Goal: Information Seeking & Learning: Learn about a topic

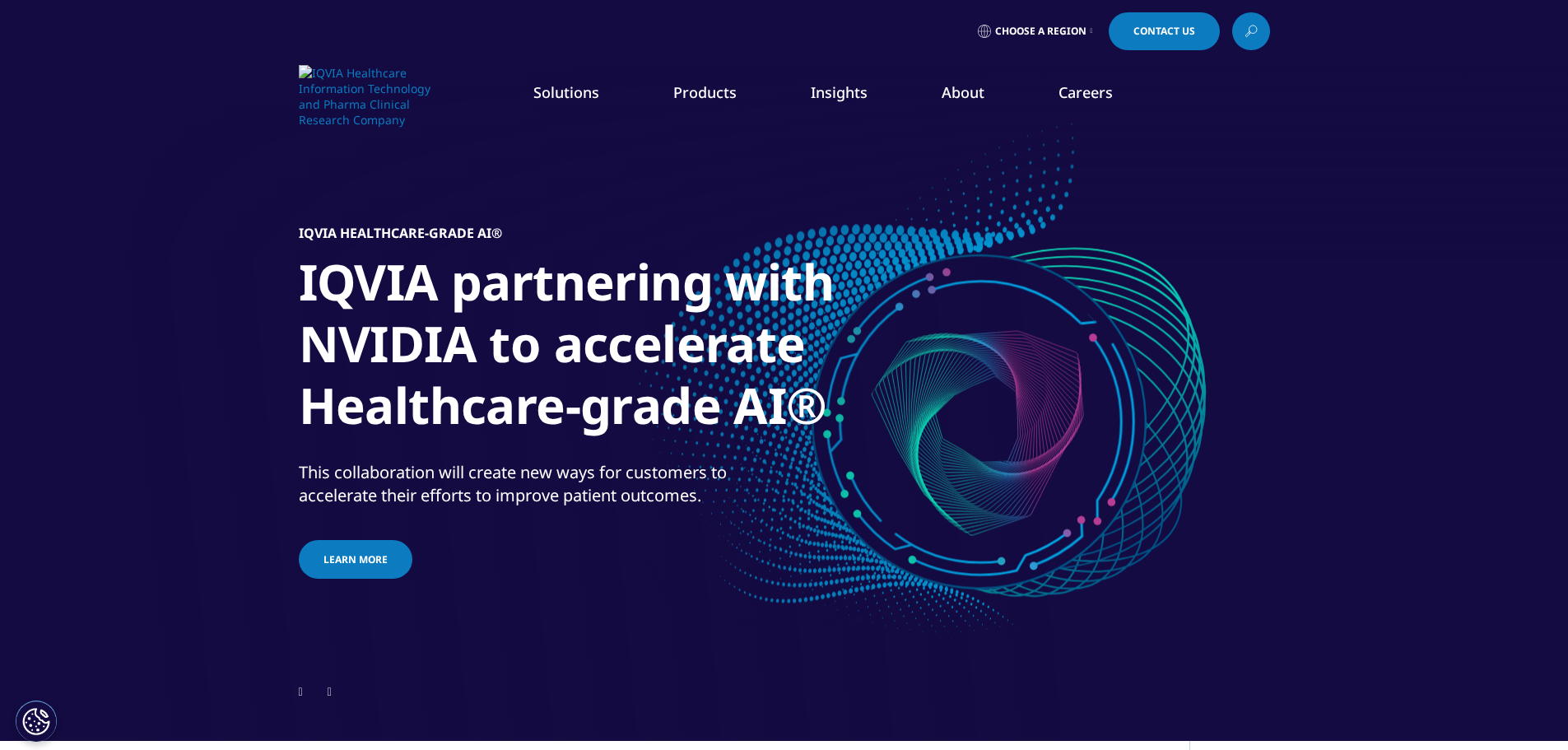
click at [233, 266] on li "Research & Development" at bounding box center [219, 266] width 300 height 31
click at [140, 258] on link "Research & Development" at bounding box center [148, 266] width 158 height 18
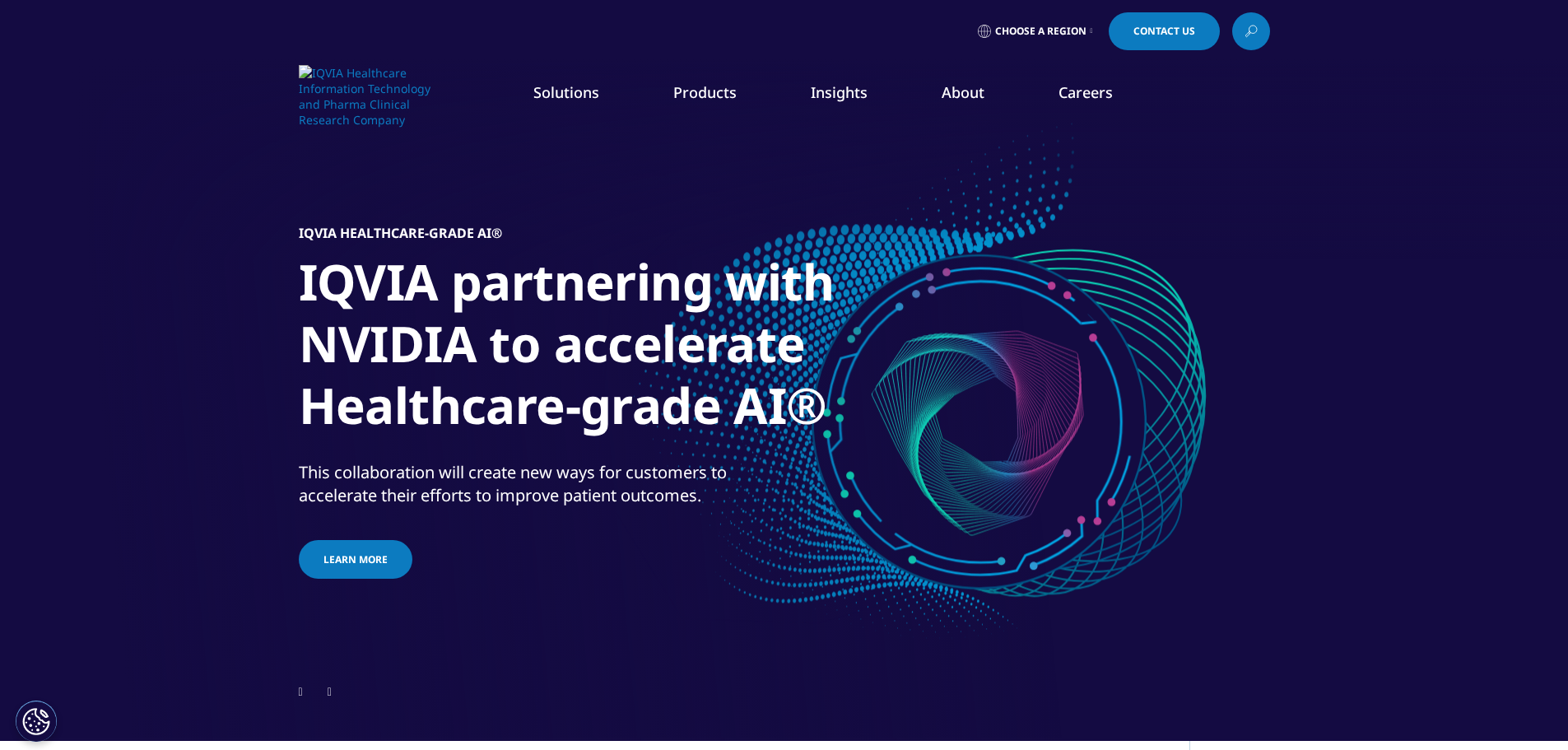
click at [140, 258] on link "Research & Development" at bounding box center [148, 266] width 158 height 18
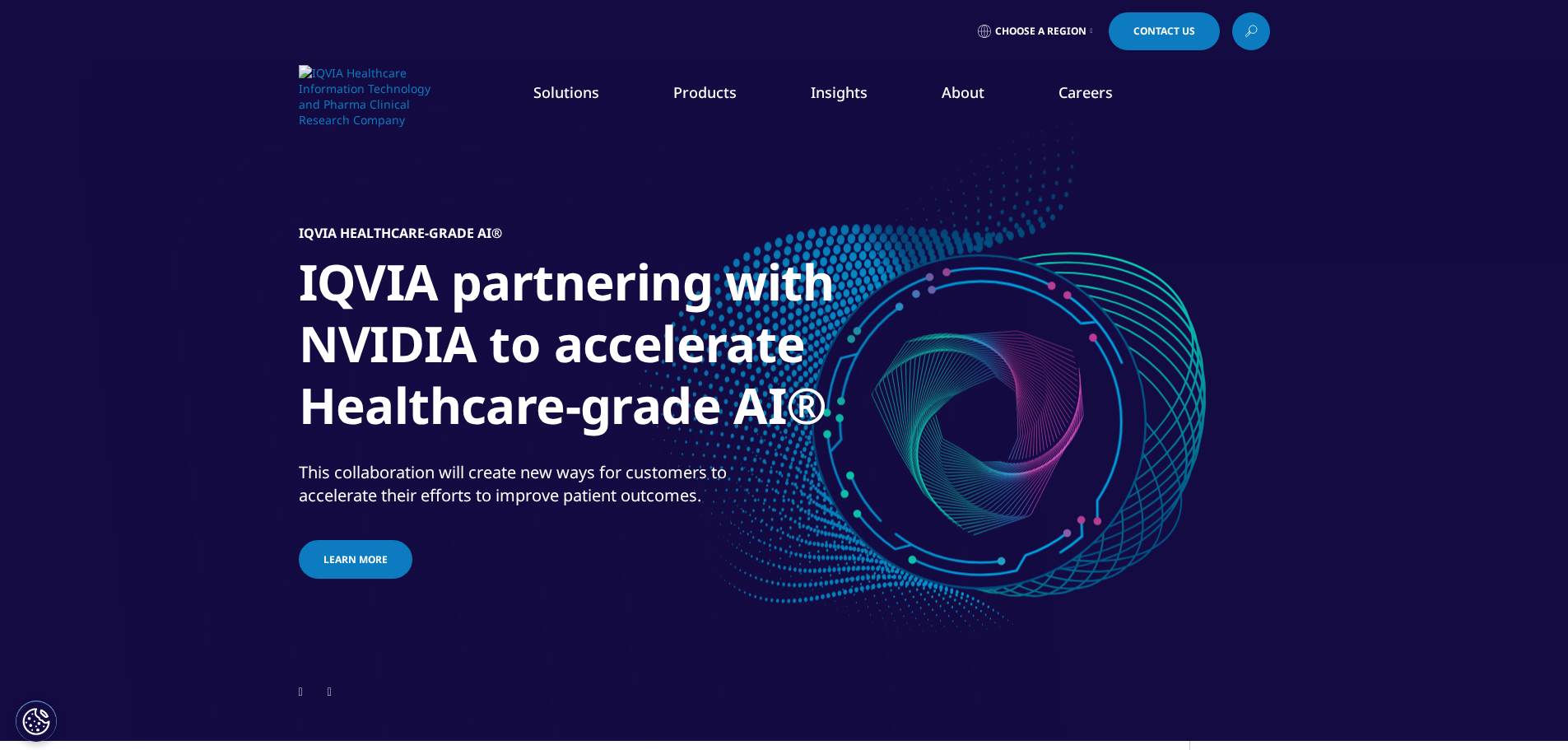
click at [165, 290] on link "Real World Evidence" at bounding box center [132, 297] width 126 height 18
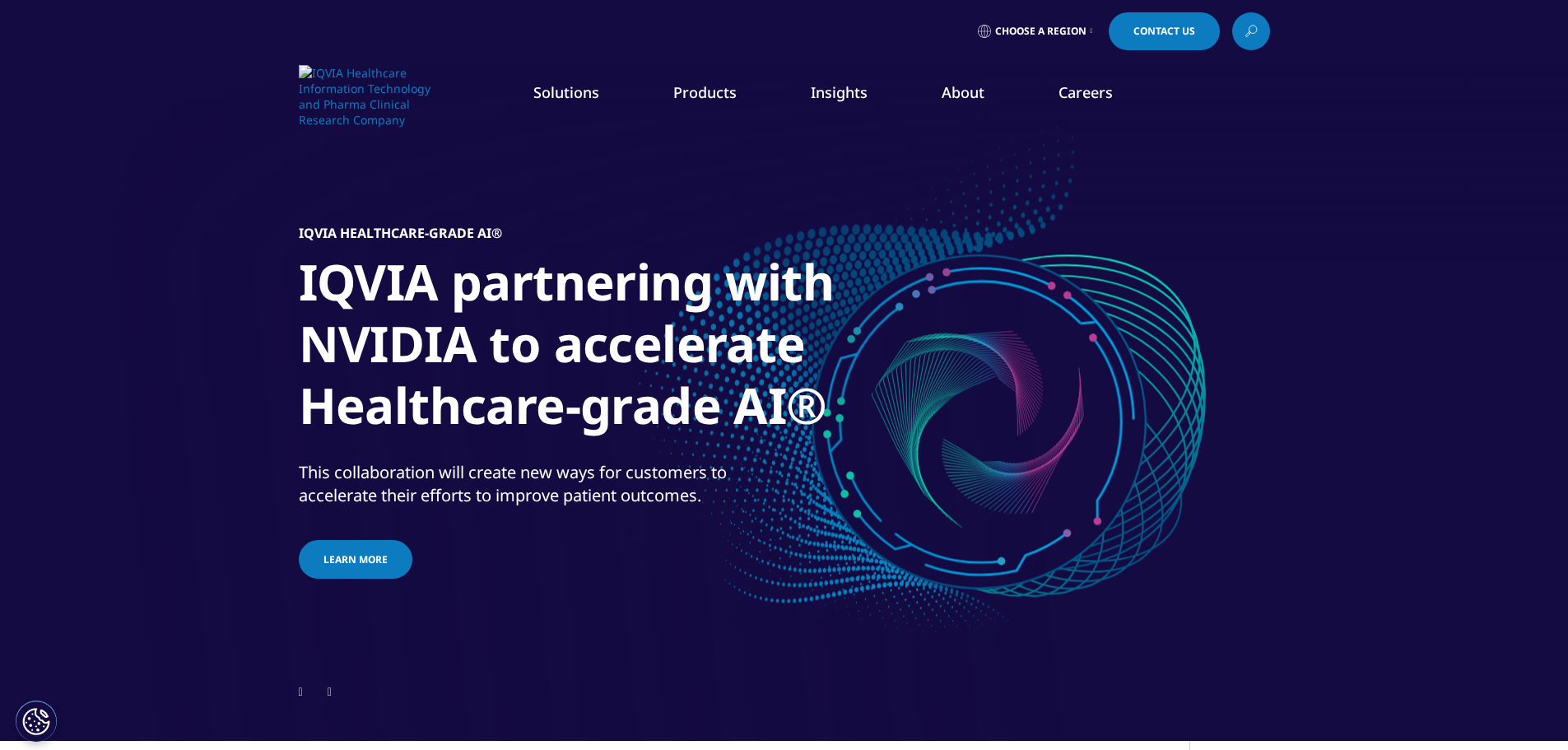
click at [171, 274] on link "Research & Development" at bounding box center [148, 266] width 158 height 18
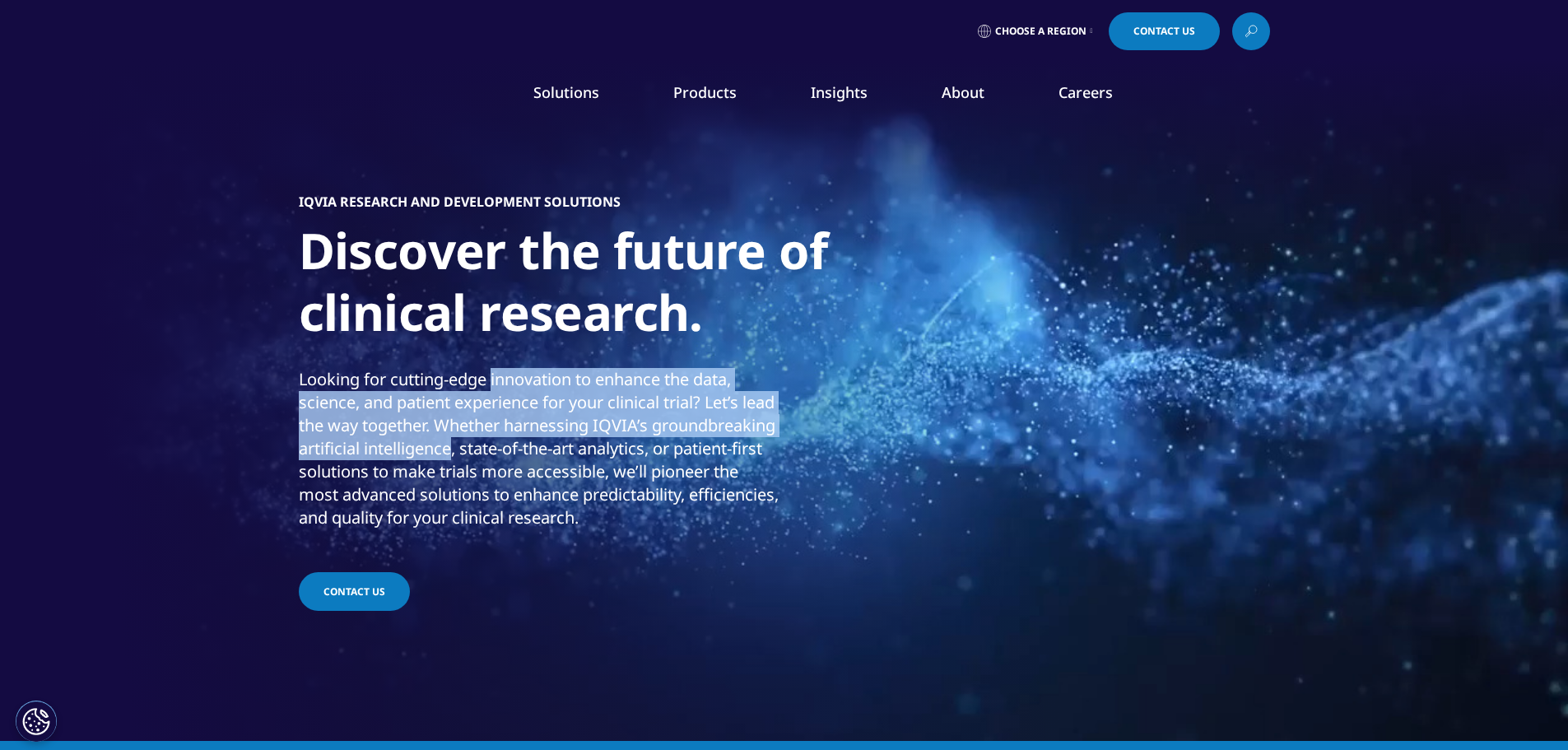
click at [546, 444] on p "Looking for cutting-edge innovation to enhance the data, science, and patient e…" at bounding box center [539, 454] width 481 height 171
drag, startPoint x: 497, startPoint y: 439, endPoint x: 581, endPoint y: 367, distance: 110.6
click at [581, 368] on p "Looking for cutting-edge innovation to enhance the data, science, and patient e…" at bounding box center [539, 454] width 481 height 171
click at [659, 415] on p "Looking for cutting-edge innovation to enhance the data, science, and patient e…" at bounding box center [539, 454] width 481 height 171
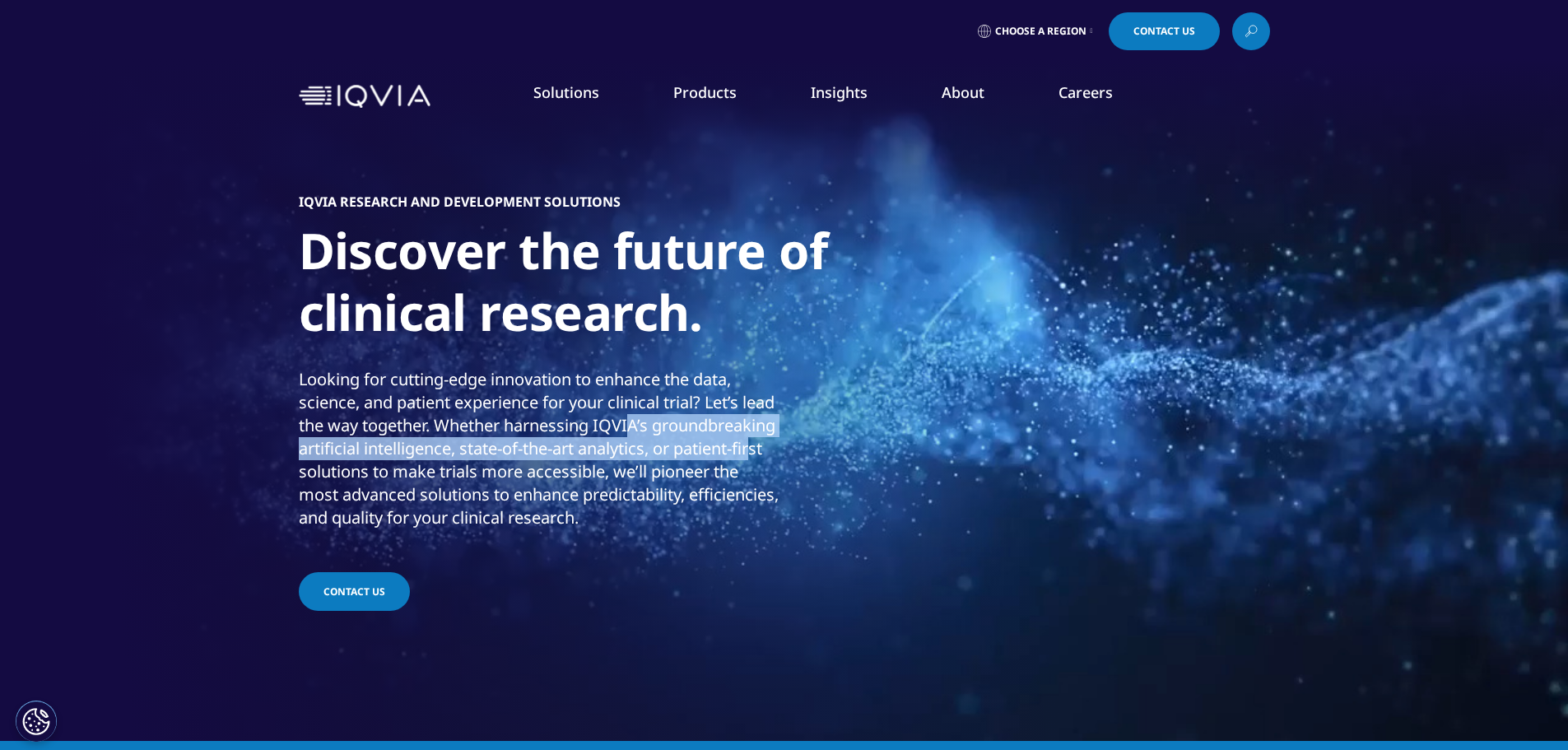
drag, startPoint x: 671, startPoint y: 410, endPoint x: 471, endPoint y: 465, distance: 207.4
click at [471, 465] on p "Looking for cutting-edge innovation to enhance the data, science, and patient e…" at bounding box center [539, 454] width 481 height 171
click at [423, 468] on p "Looking for cutting-edge innovation to enhance the data, science, and patient e…" at bounding box center [539, 454] width 481 height 171
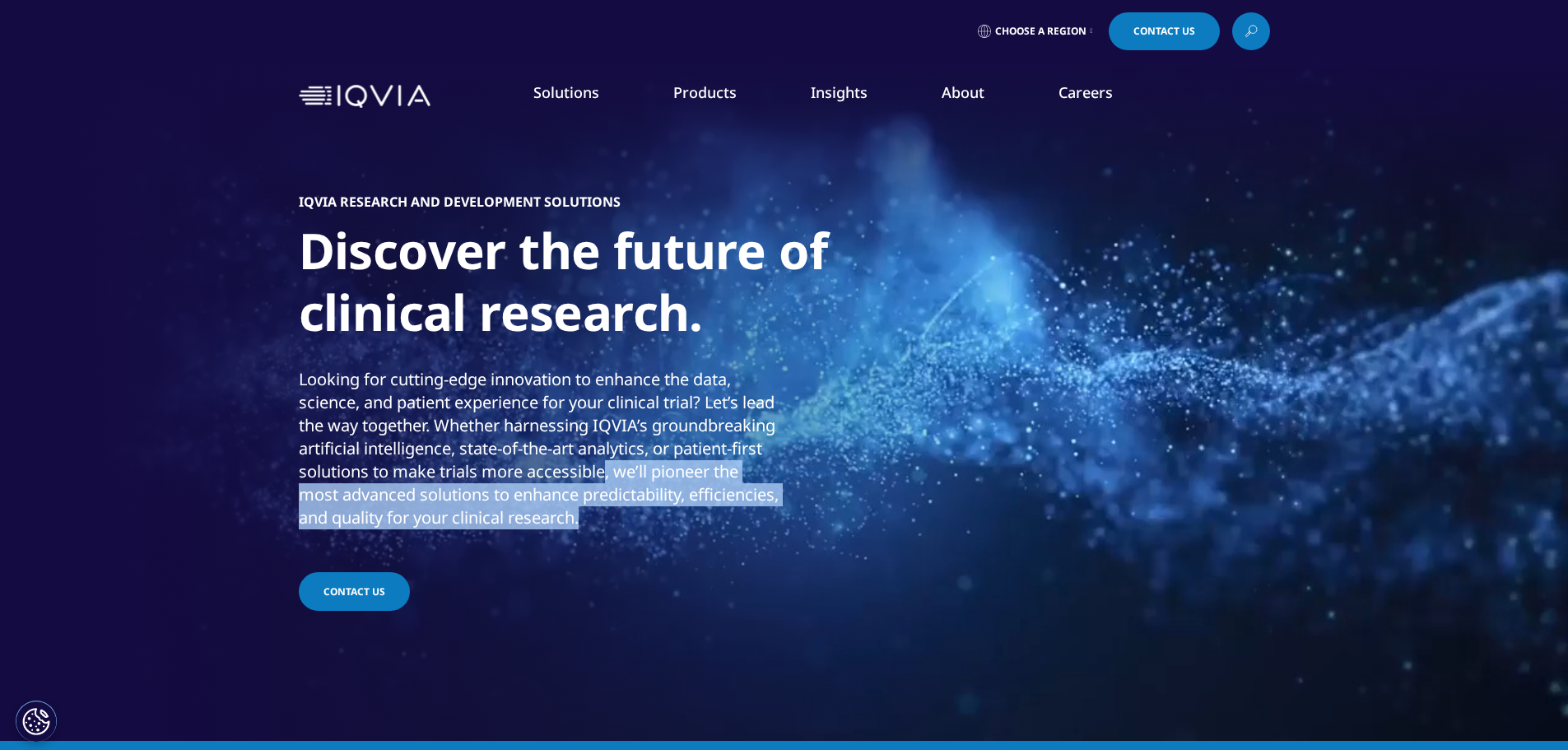
drag, startPoint x: 377, startPoint y: 483, endPoint x: 584, endPoint y: 539, distance: 214.4
click at [584, 539] on p "Looking for cutting-edge innovation to enhance the data, science, and patient e…" at bounding box center [539, 454] width 481 height 171
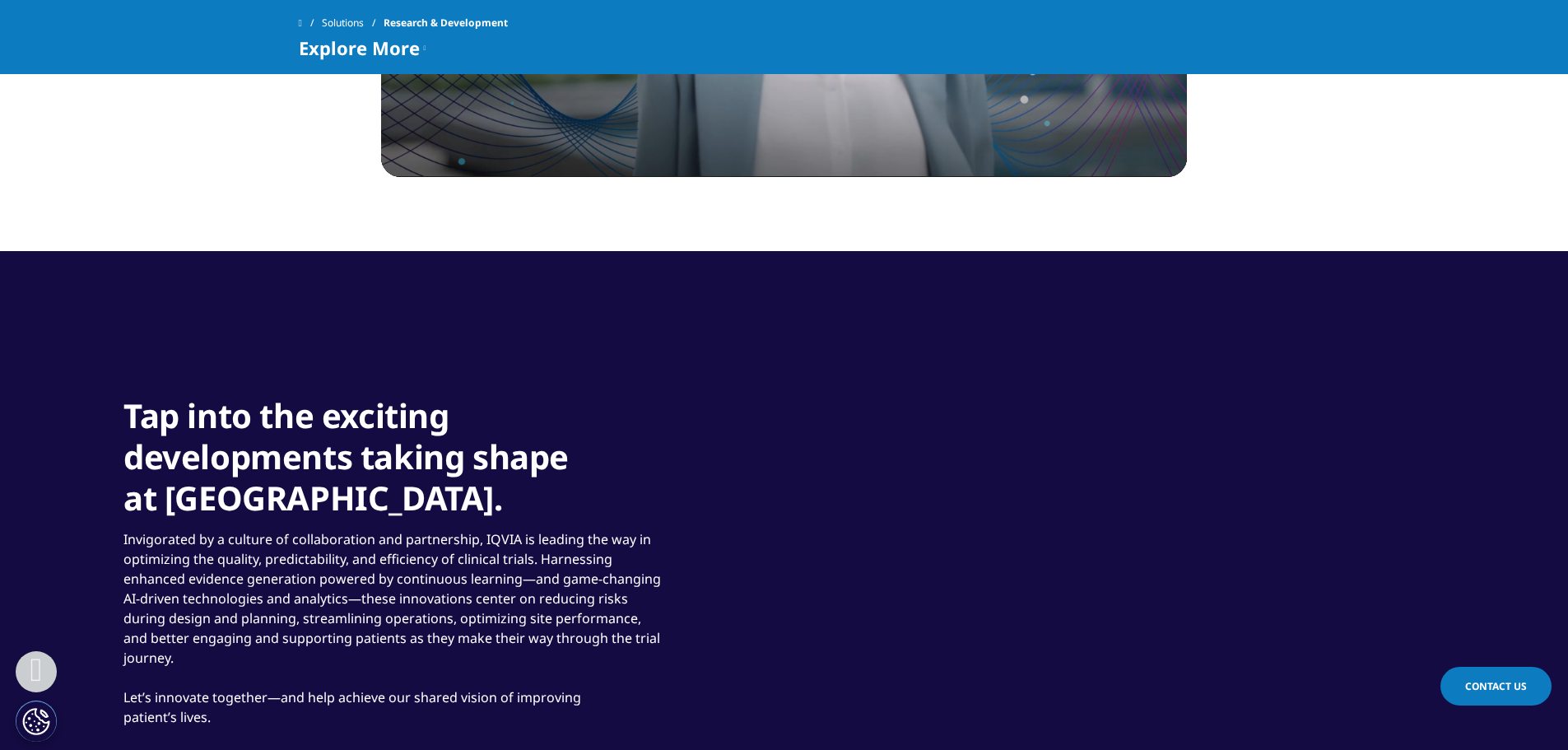
scroll to position [1481, 0]
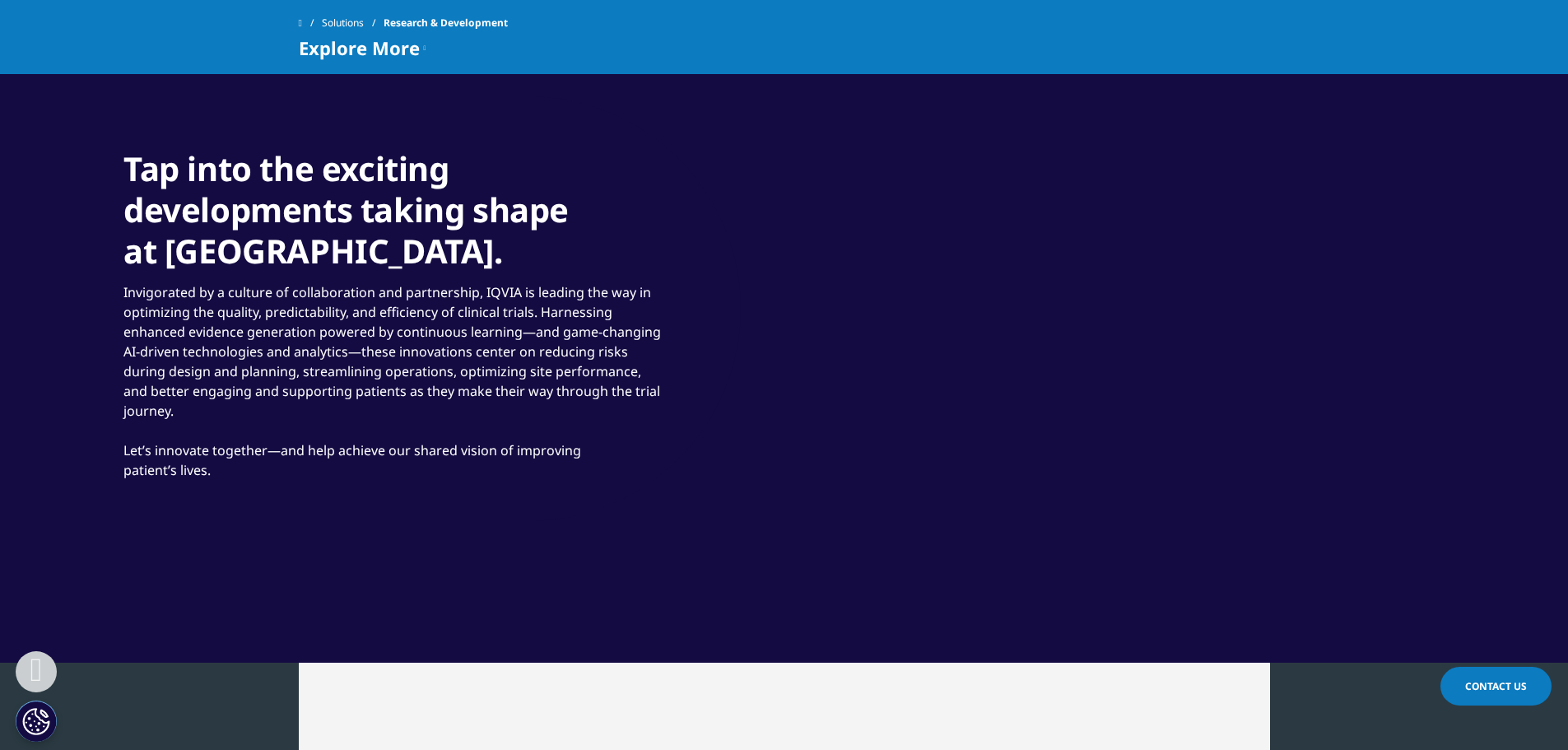
click at [316, 401] on p "Invigorated by a culture of collaboration and partnership, IQVIA is leading the…" at bounding box center [395, 351] width 543 height 138
click at [317, 311] on p "Invigorated by a culture of collaboration and partnership, IQVIA is leading the…" at bounding box center [395, 351] width 543 height 138
click at [310, 406] on p "Invigorated by a culture of collaboration and partnership, IQVIA is leading the…" at bounding box center [395, 351] width 543 height 138
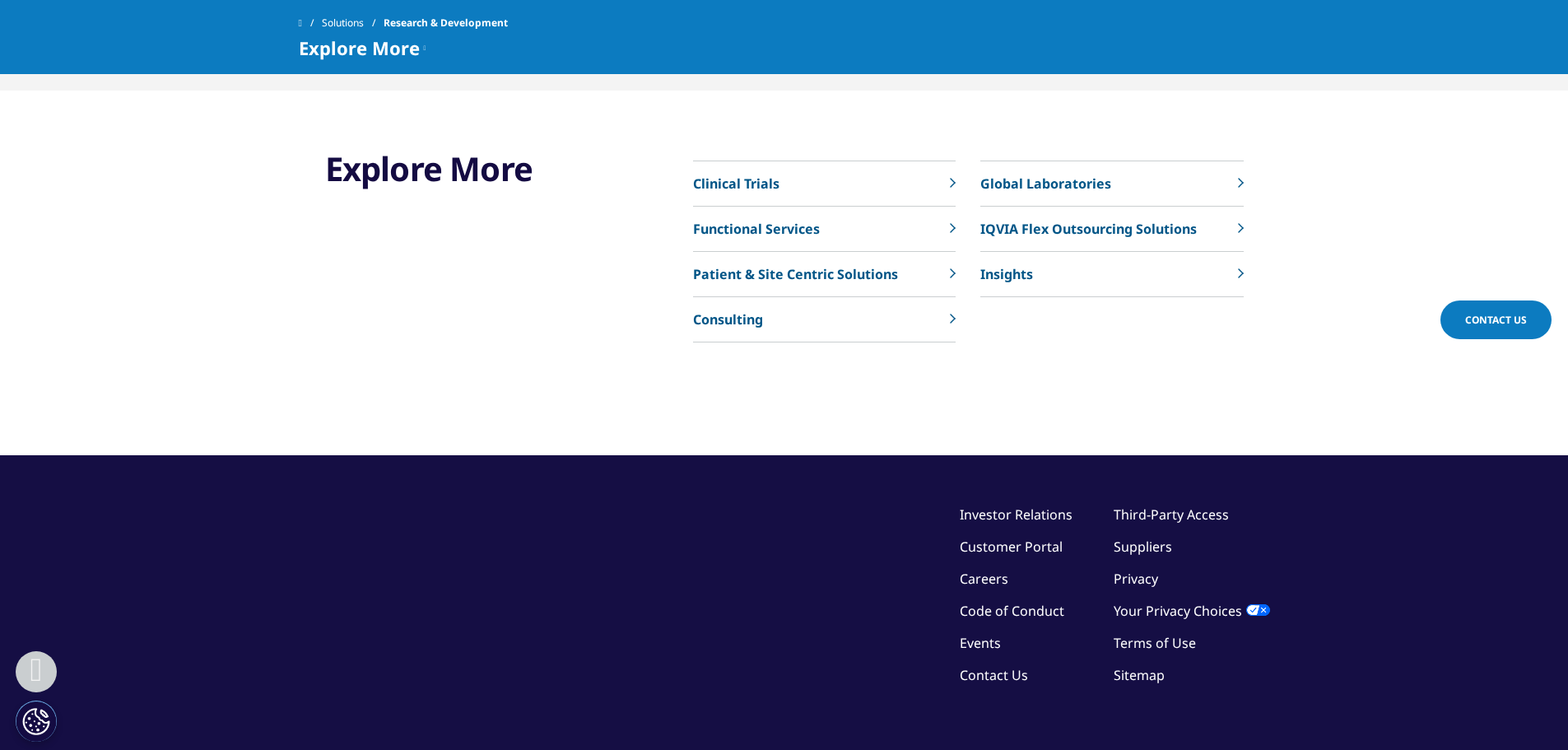
scroll to position [5956, 0]
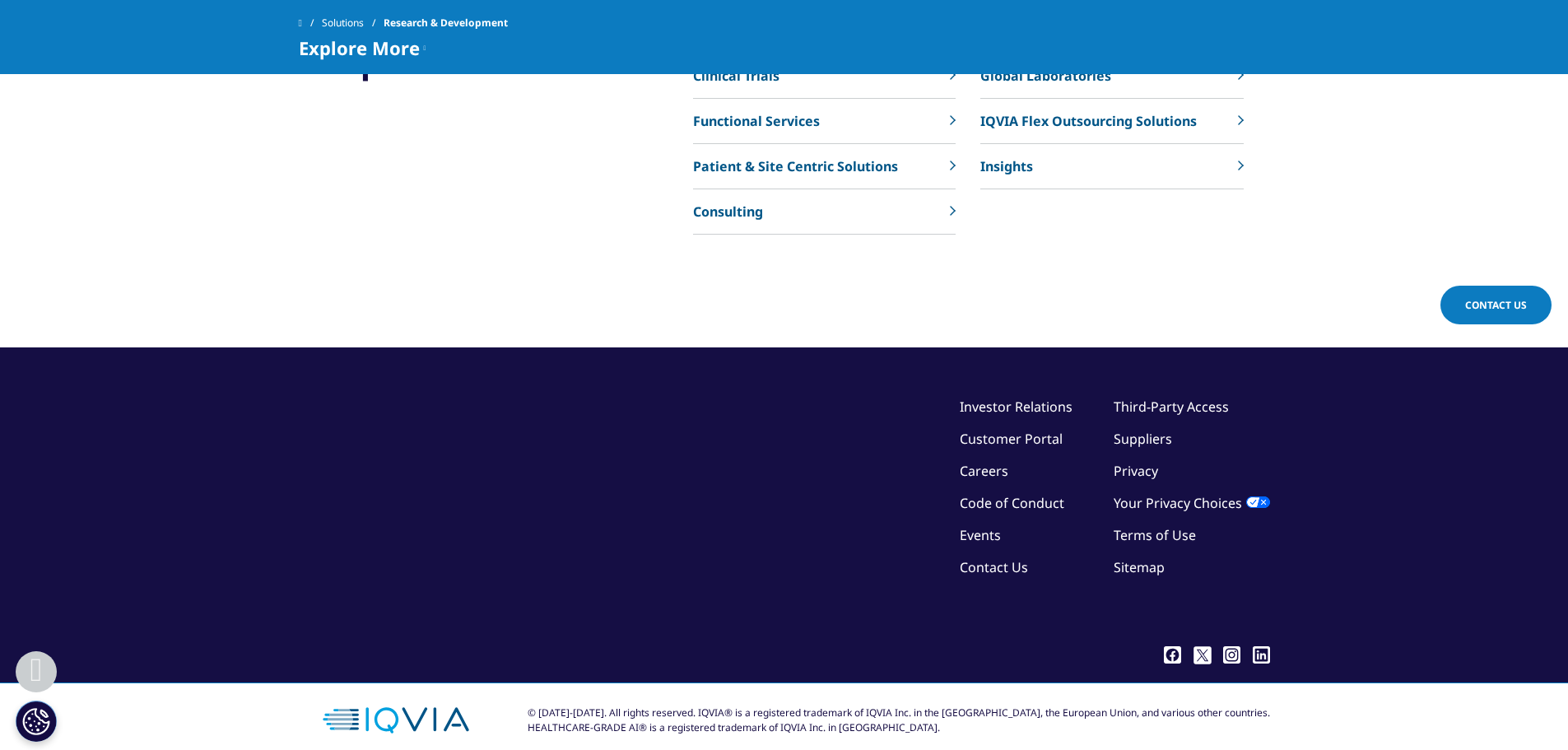
click at [727, 415] on div "©2025 IQVIA Inc, All Rights Reserved. Investor Relations Customer Portal Career…" at bounding box center [784, 518] width 972 height 242
